Goal: Navigation & Orientation: Find specific page/section

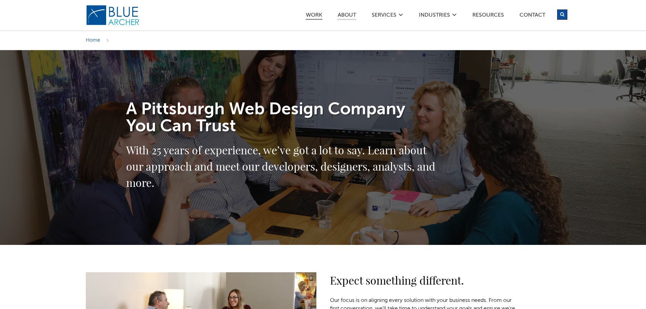
click at [317, 14] on link "Work" at bounding box center [314, 16] width 17 height 7
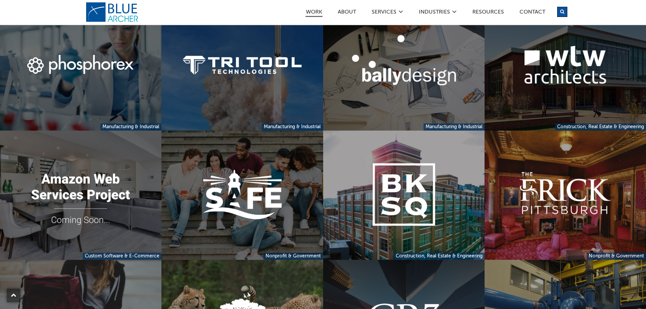
scroll to position [495, 0]
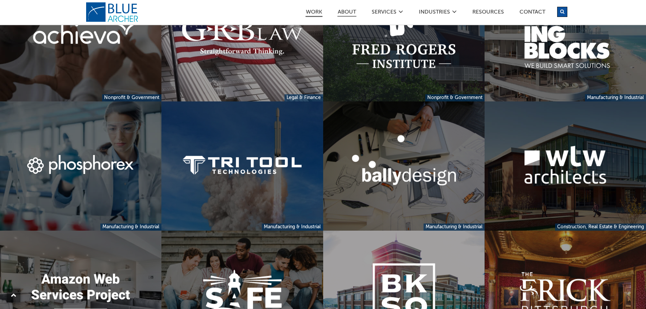
click at [344, 13] on link "ABOUT" at bounding box center [346, 12] width 19 height 7
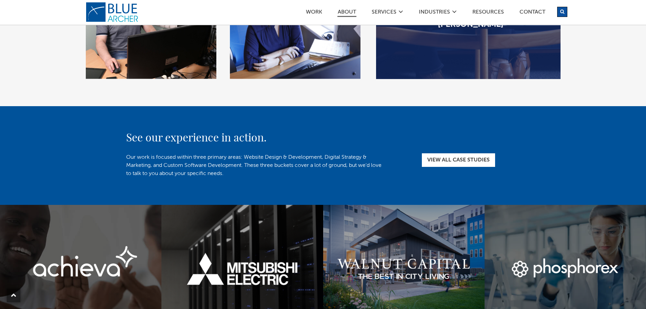
scroll to position [1286, 0]
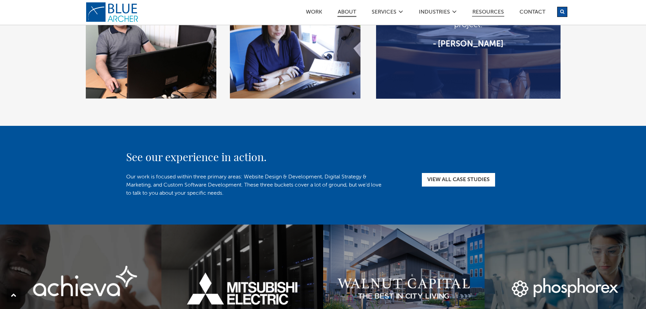
click at [485, 11] on link "Resources" at bounding box center [488, 12] width 32 height 7
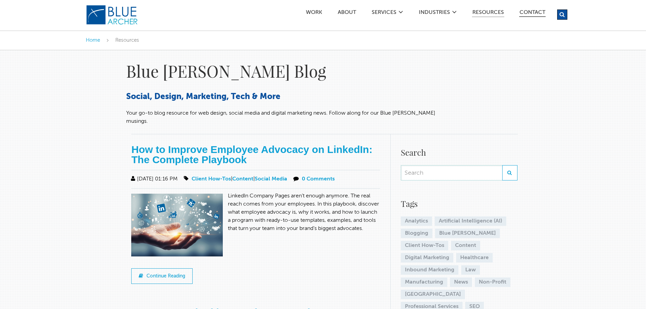
click at [529, 14] on link "Contact" at bounding box center [532, 13] width 26 height 7
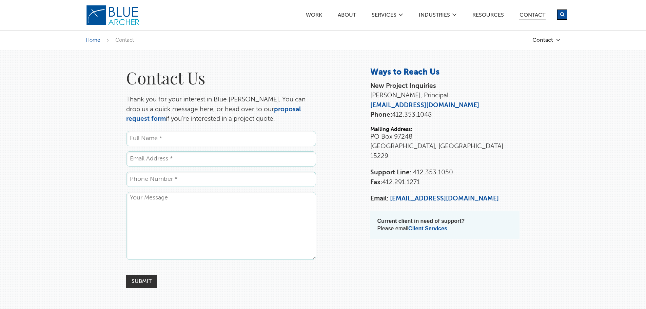
click at [118, 17] on img at bounding box center [113, 15] width 54 height 21
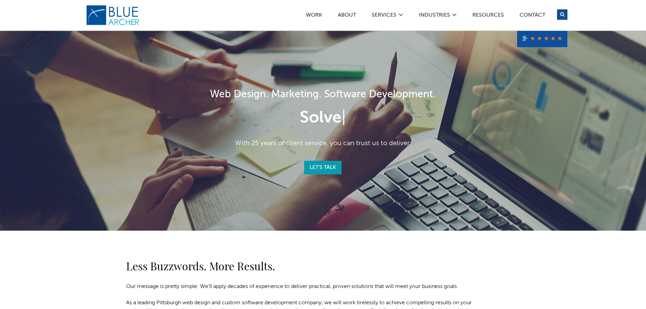
click at [318, 165] on link "Let's Talk" at bounding box center [322, 168] width 37 height 14
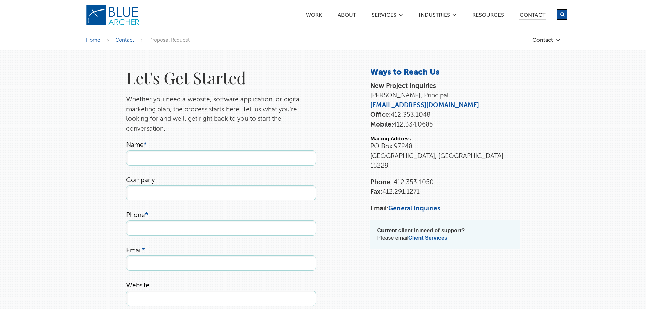
click at [105, 17] on img at bounding box center [113, 15] width 54 height 21
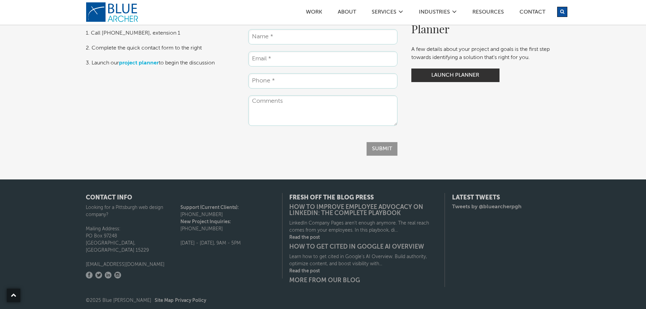
scroll to position [1199, 0]
